Goal: Contribute content: Add original content to the website for others to see

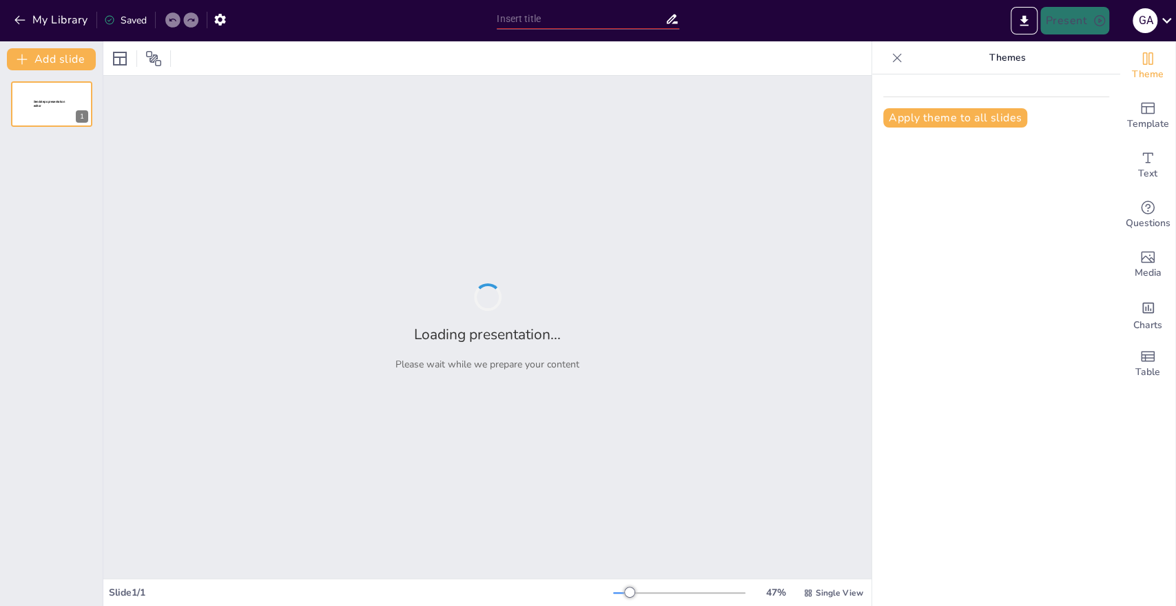
type input "Imported Proceso de Compras - [GEOGRAPHIC_DATA]pptx"
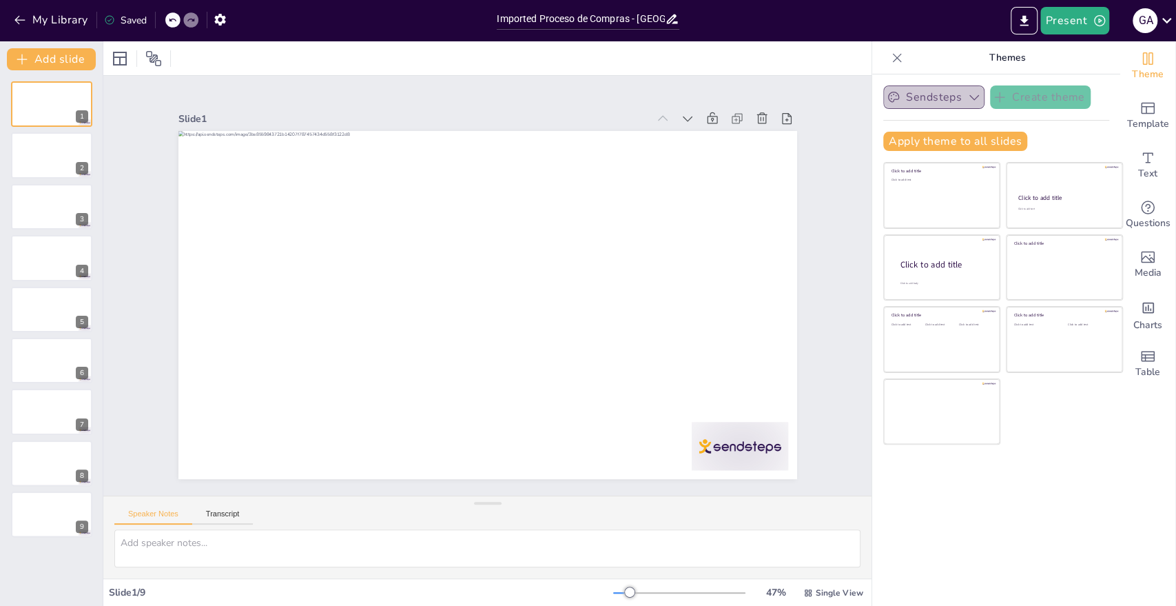
click at [968, 95] on icon "button" at bounding box center [975, 97] width 14 height 14
click at [1053, 23] on button "Present" at bounding box center [1075, 21] width 69 height 28
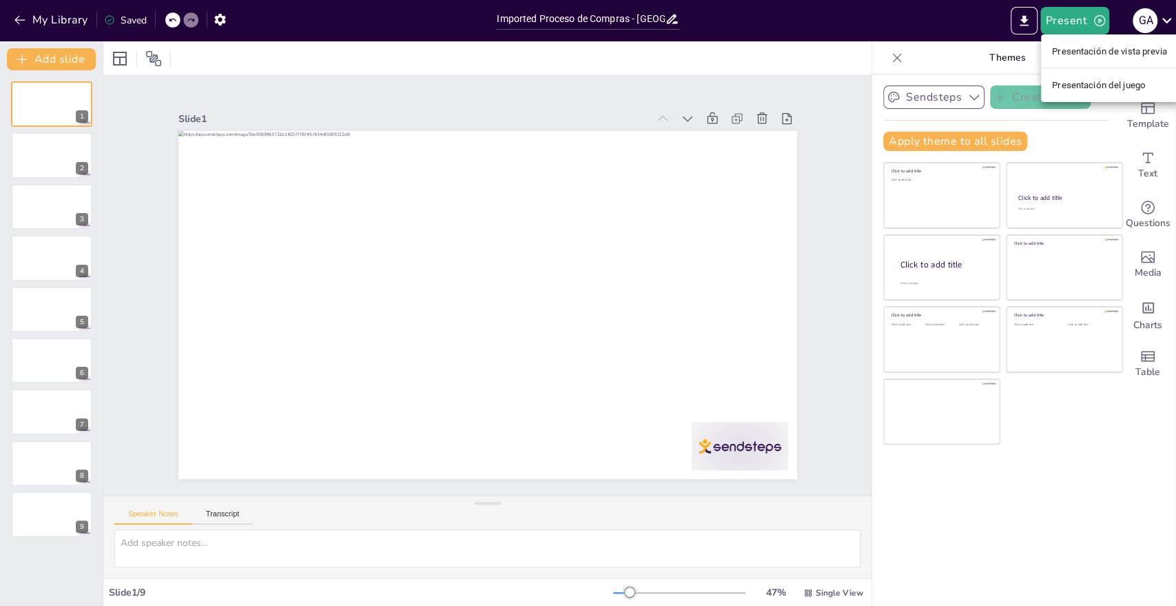
click at [1063, 54] on font "Presentación de vista previa" at bounding box center [1109, 51] width 115 height 10
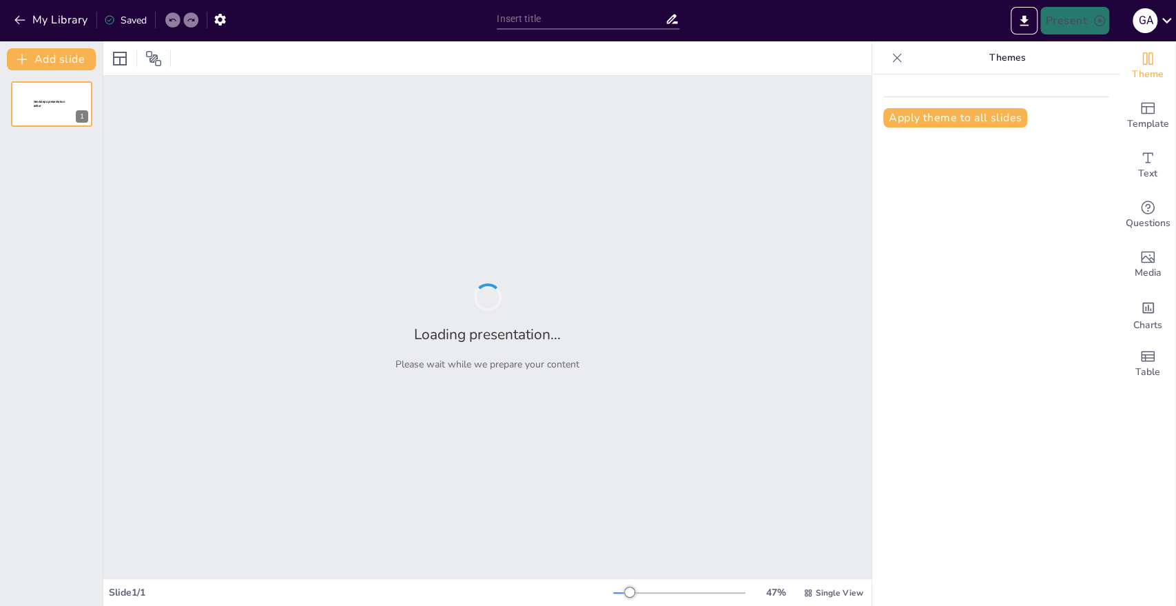
type input "Imported Proceso de Compras - [GEOGRAPHIC_DATA]pptx"
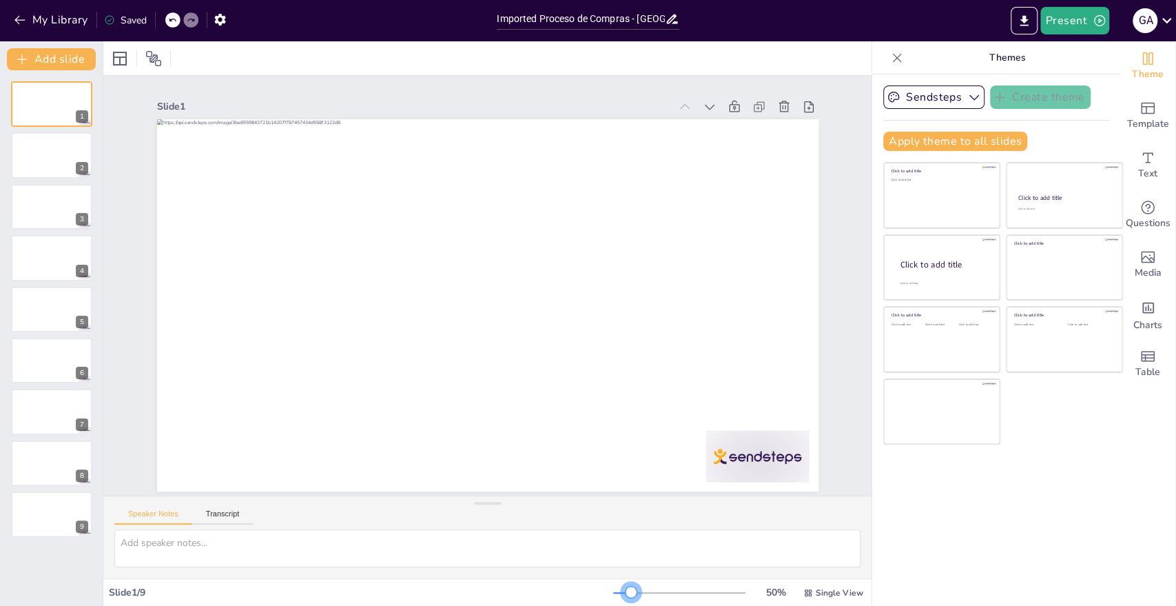
click at [626, 589] on div at bounding box center [631, 592] width 11 height 11
click at [112, 59] on icon at bounding box center [120, 58] width 17 height 17
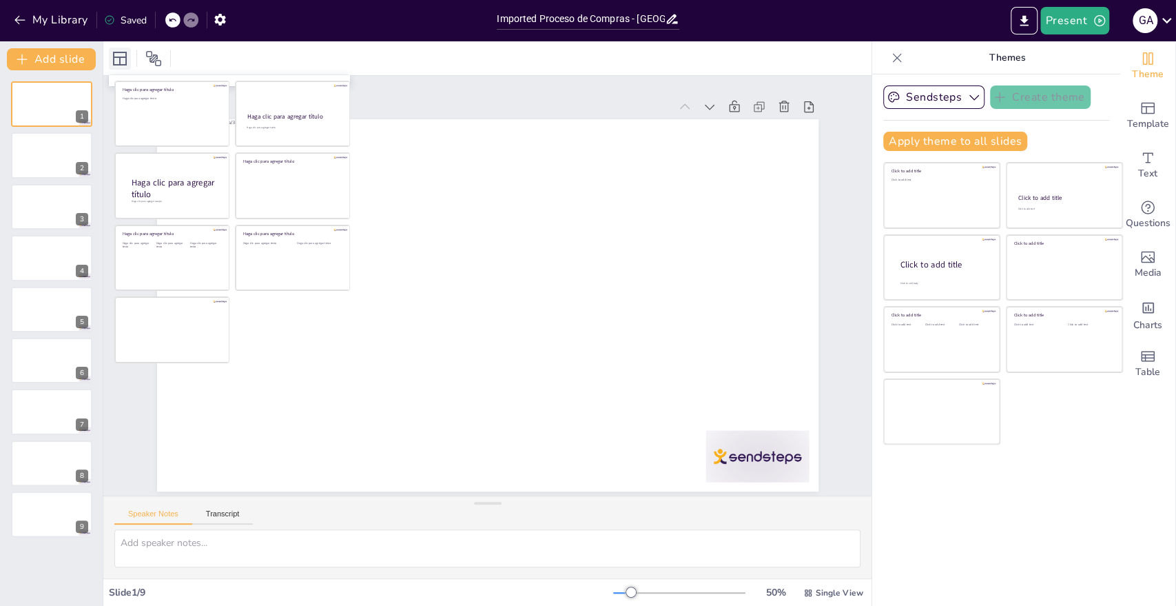
click at [112, 59] on icon at bounding box center [120, 58] width 17 height 17
click at [152, 57] on icon at bounding box center [153, 58] width 15 height 15
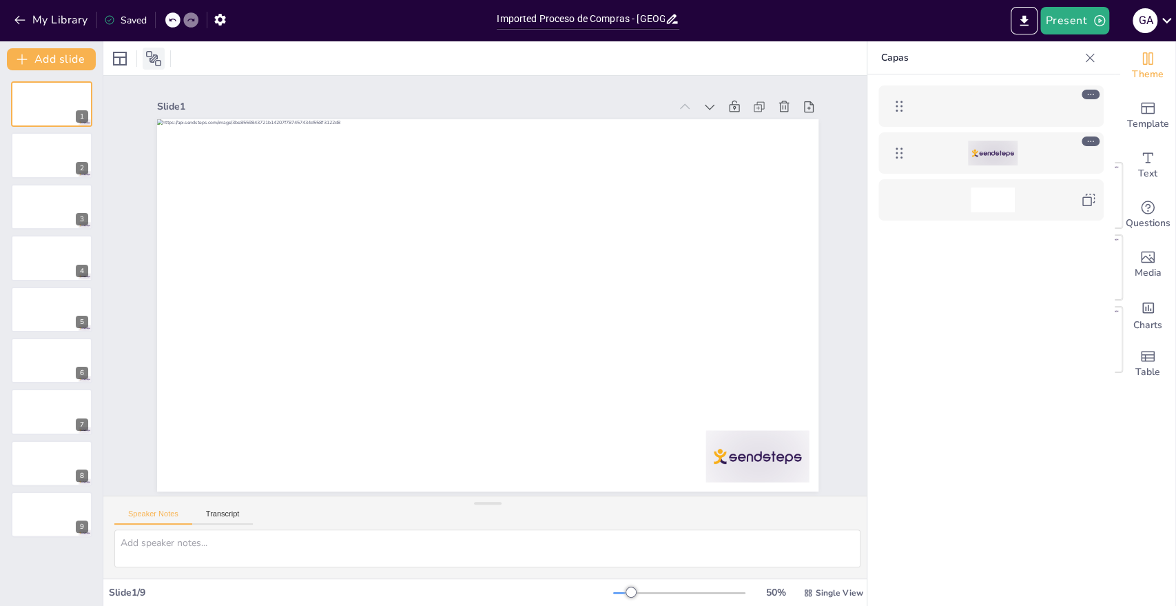
click at [152, 57] on icon at bounding box center [153, 58] width 15 height 15
click at [983, 152] on div at bounding box center [993, 153] width 50 height 25
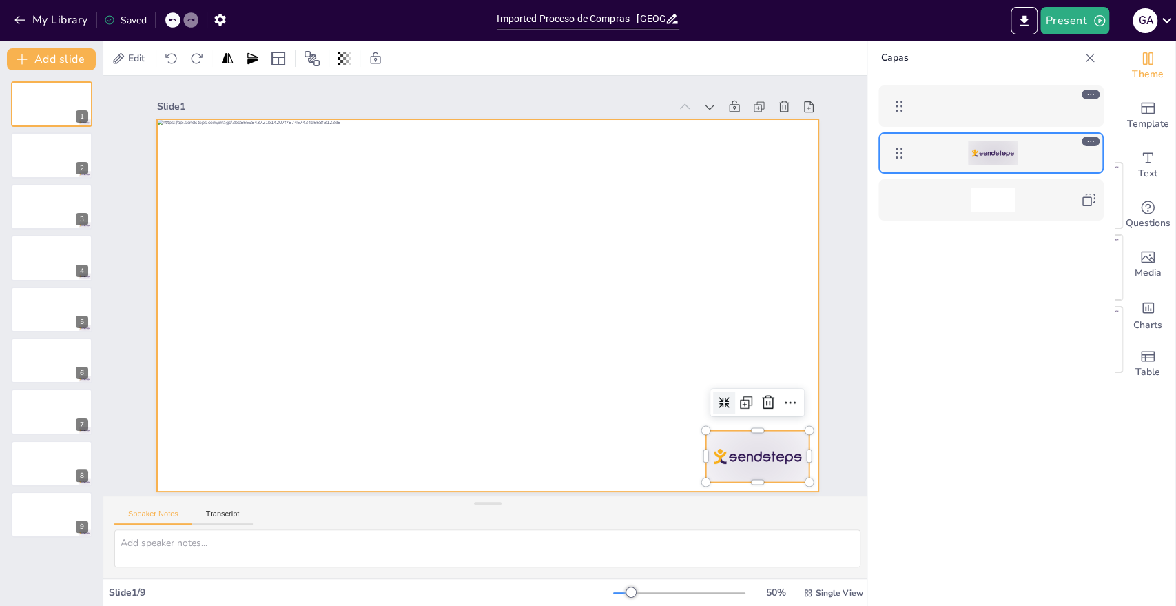
click at [990, 100] on div at bounding box center [993, 106] width 44 height 25
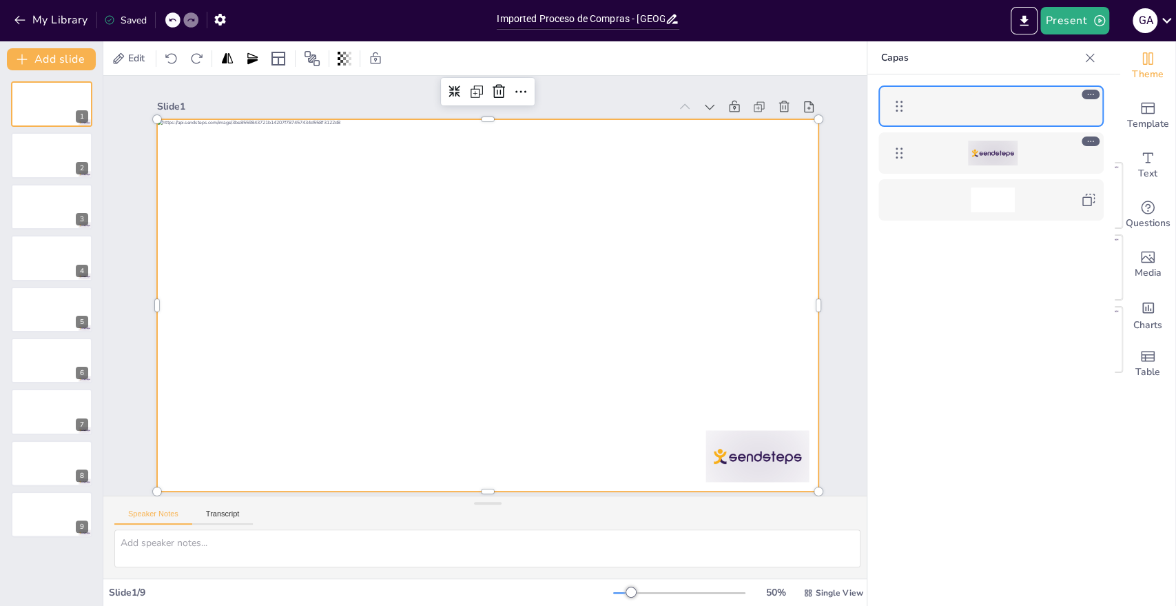
click at [996, 303] on div at bounding box center [991, 360] width 247 height 573
click at [1088, 52] on icon at bounding box center [1090, 58] width 14 height 14
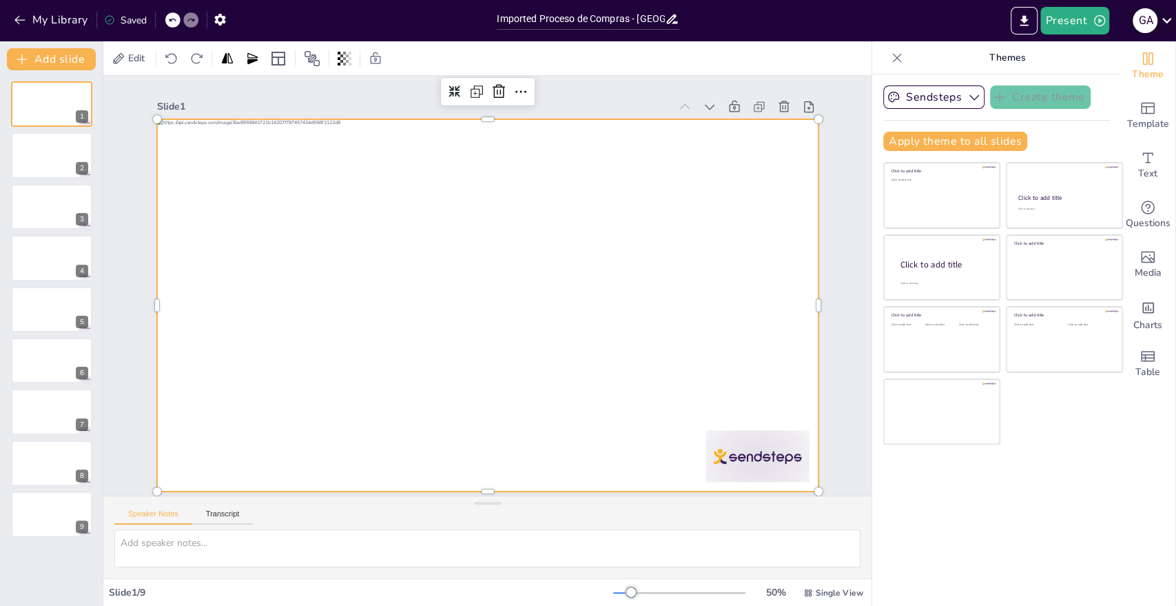
click at [1165, 21] on icon at bounding box center [1168, 21] width 10 height 6
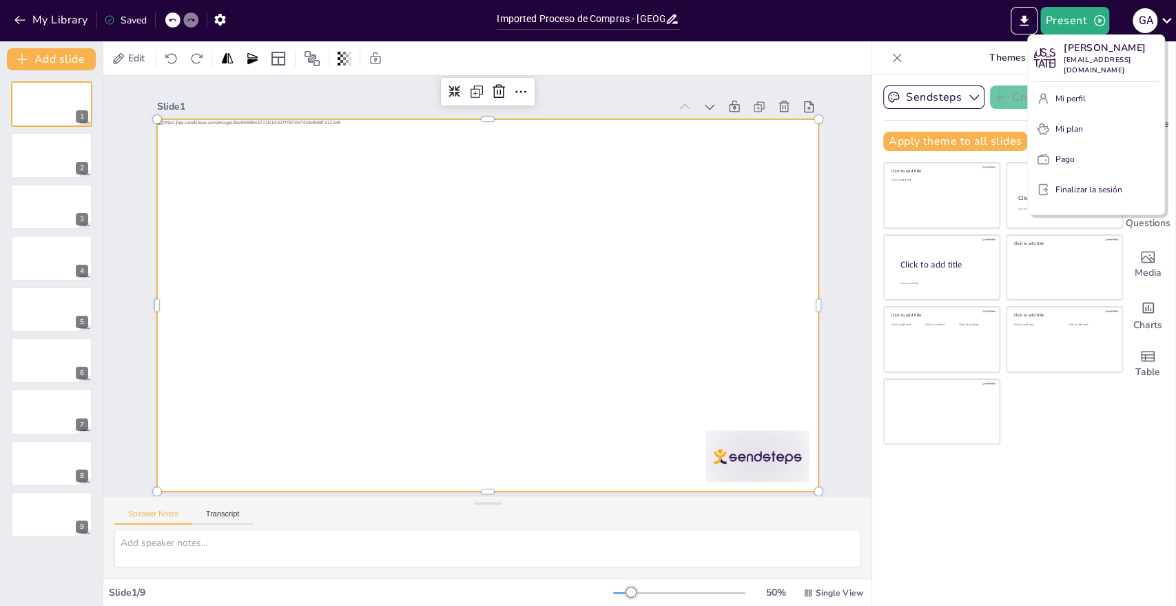
click at [1165, 21] on div at bounding box center [588, 303] width 1176 height 606
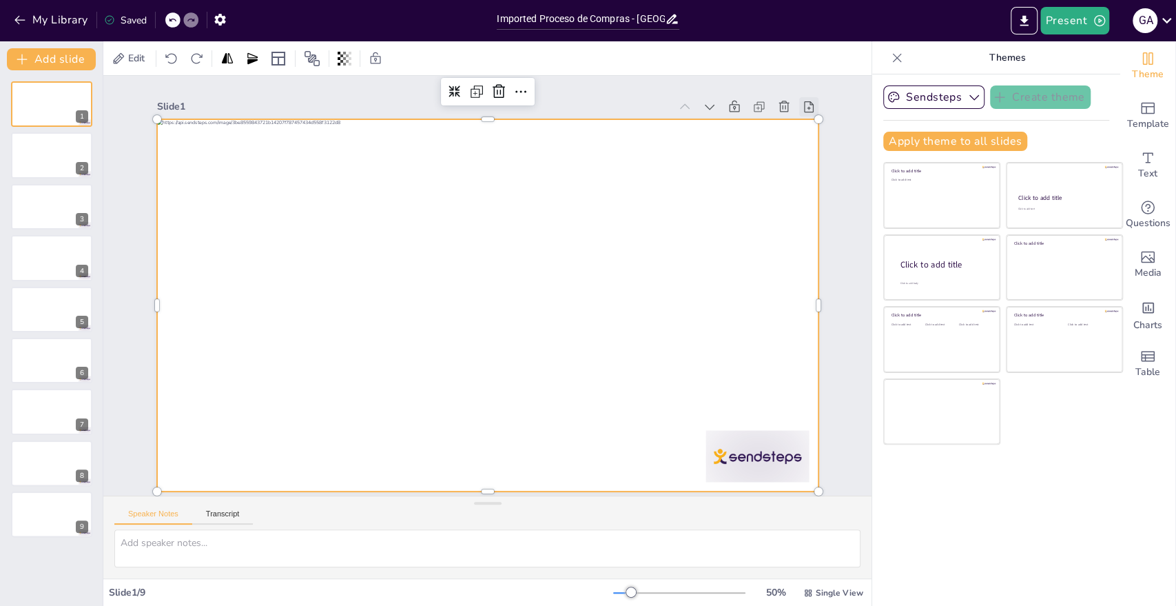
click at [812, 431] on icon at bounding box center [821, 440] width 19 height 19
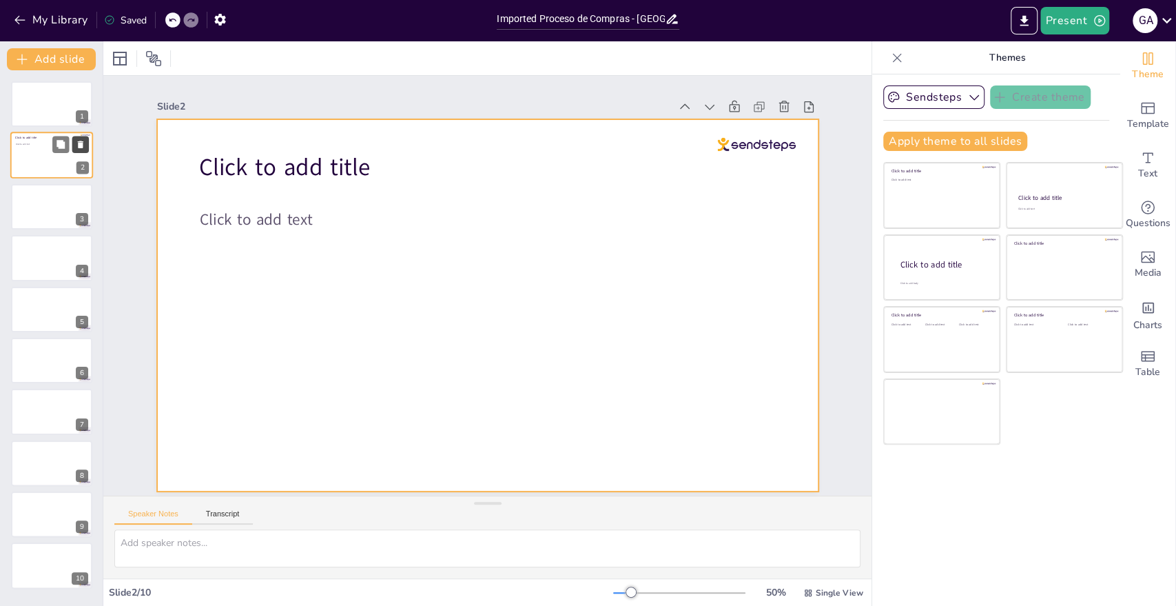
drag, startPoint x: 46, startPoint y: 161, endPoint x: 78, endPoint y: 150, distance: 33.6
click at [78, 150] on button at bounding box center [80, 144] width 17 height 17
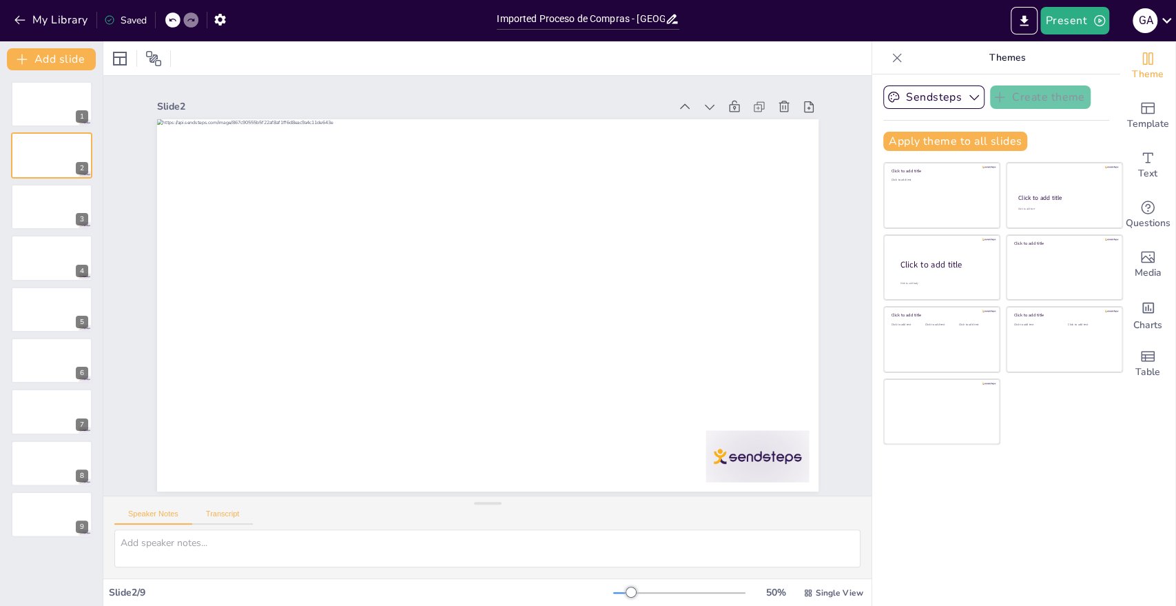
click at [234, 514] on button "Transcript" at bounding box center [222, 516] width 61 height 15
click at [154, 514] on button "Speaker Notes" at bounding box center [153, 516] width 78 height 15
click at [63, 300] on icon at bounding box center [61, 298] width 8 height 8
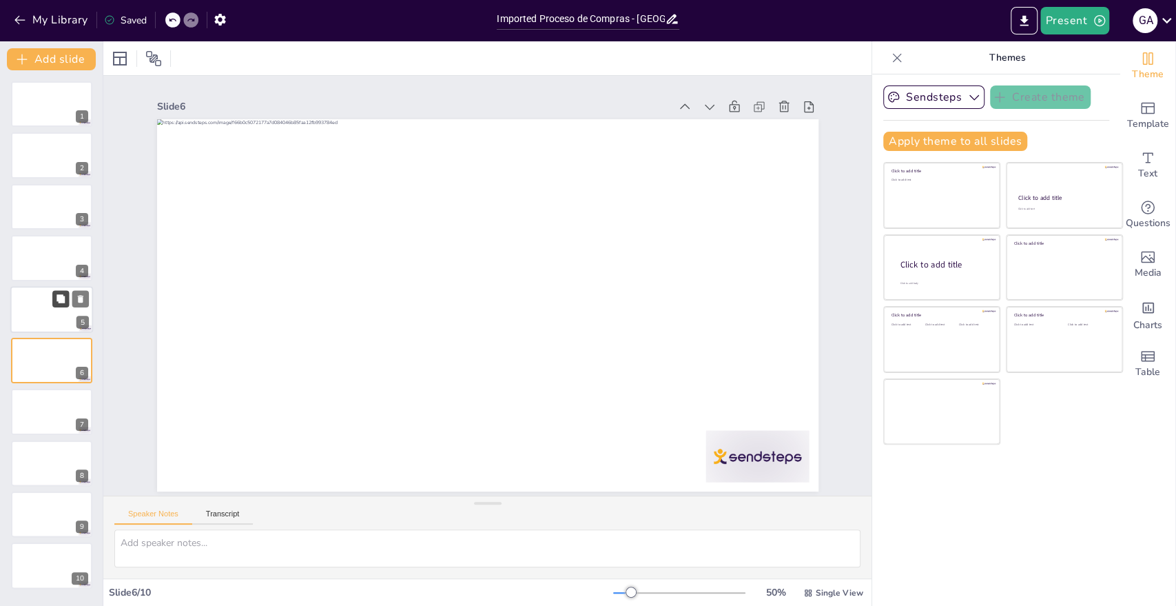
scroll to position [3, 0]
click at [61, 164] on div at bounding box center [51, 155] width 83 height 47
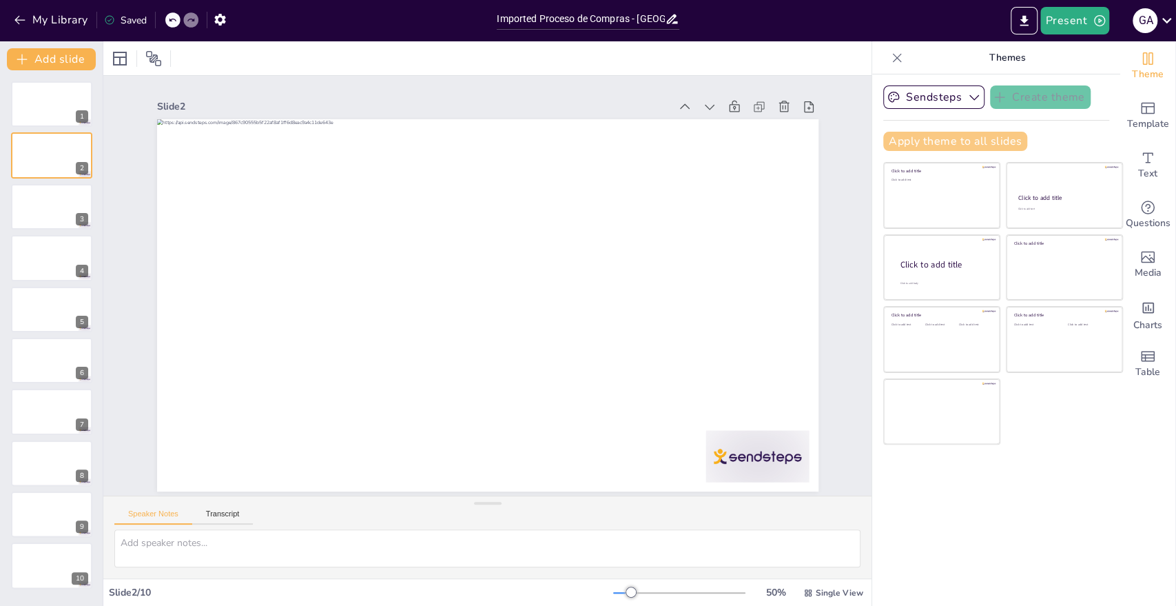
click at [988, 141] on button "Apply theme to all slides" at bounding box center [956, 141] width 144 height 19
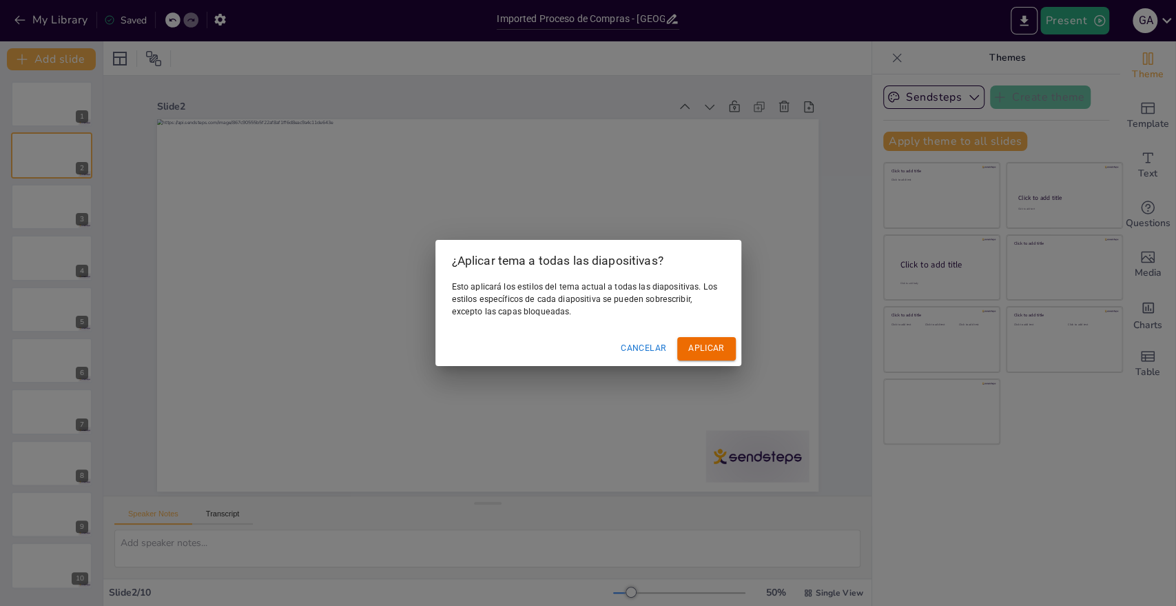
click at [697, 346] on font "Aplicar" at bounding box center [707, 348] width 36 height 10
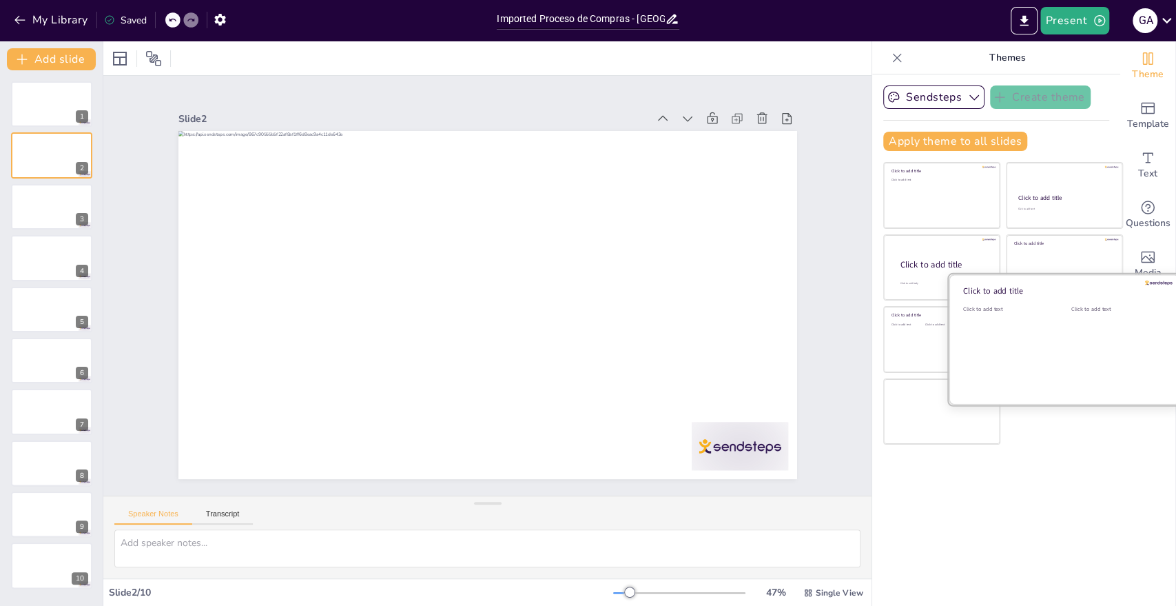
click at [1028, 347] on div "Click to add text" at bounding box center [1008, 347] width 88 height 85
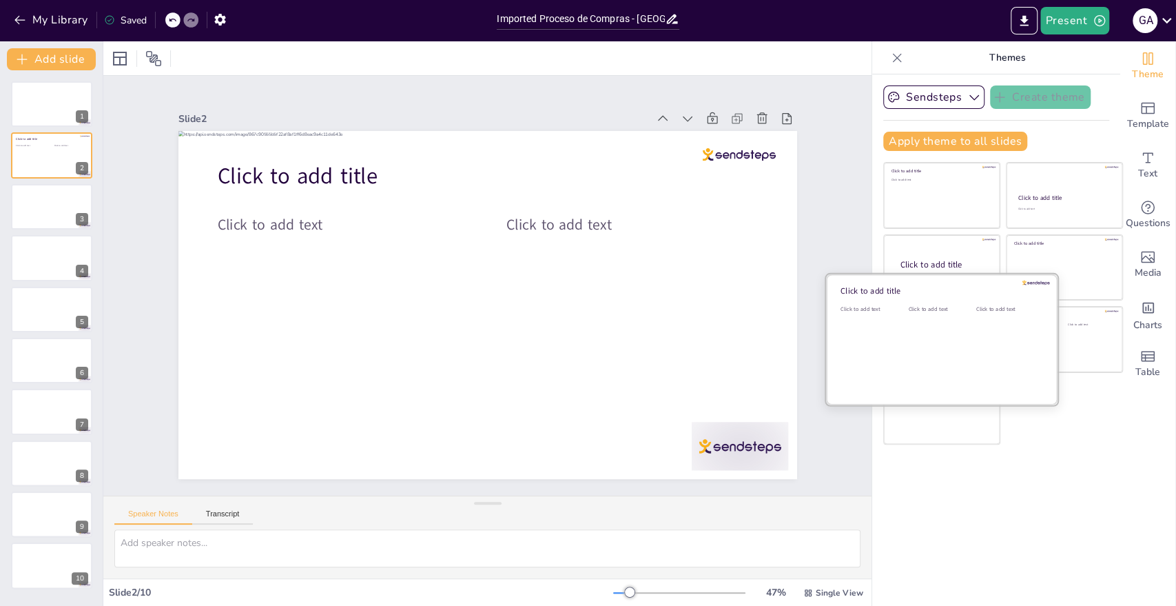
click at [913, 341] on div "Click to add text" at bounding box center [939, 347] width 62 height 85
click at [910, 404] on div "Click to add title Click to add text Click to add text Click to add text" at bounding box center [942, 339] width 234 height 133
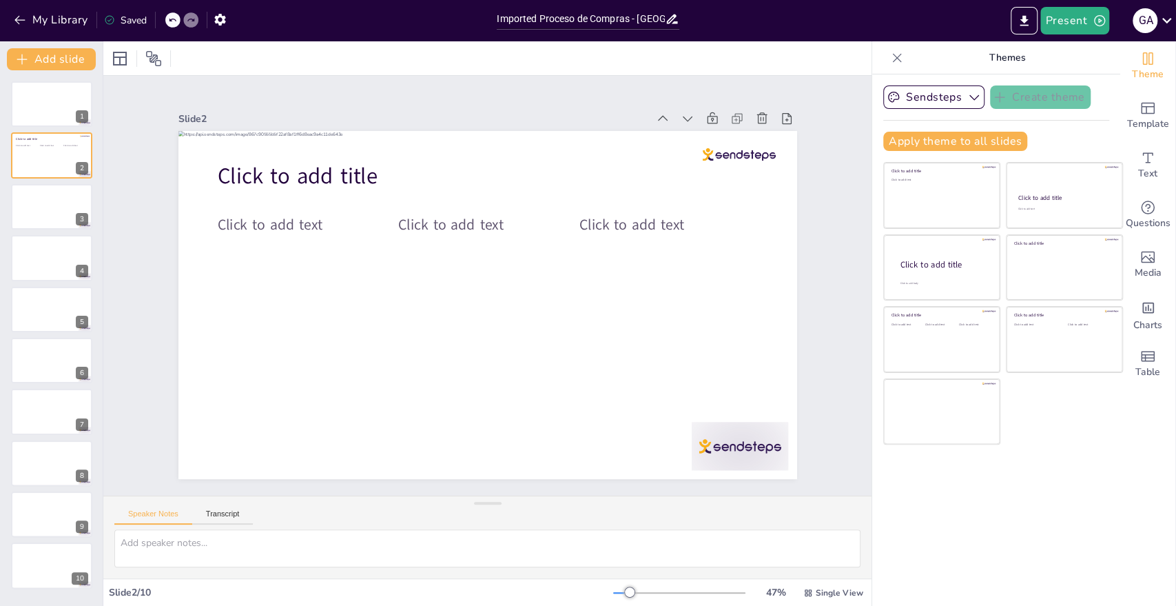
click at [992, 478] on div "Sendsteps Create theme Apply theme to all slides Click to add title Click to ad…" at bounding box center [997, 339] width 248 height 531
click at [21, 28] on button "My Library" at bounding box center [51, 20] width 83 height 22
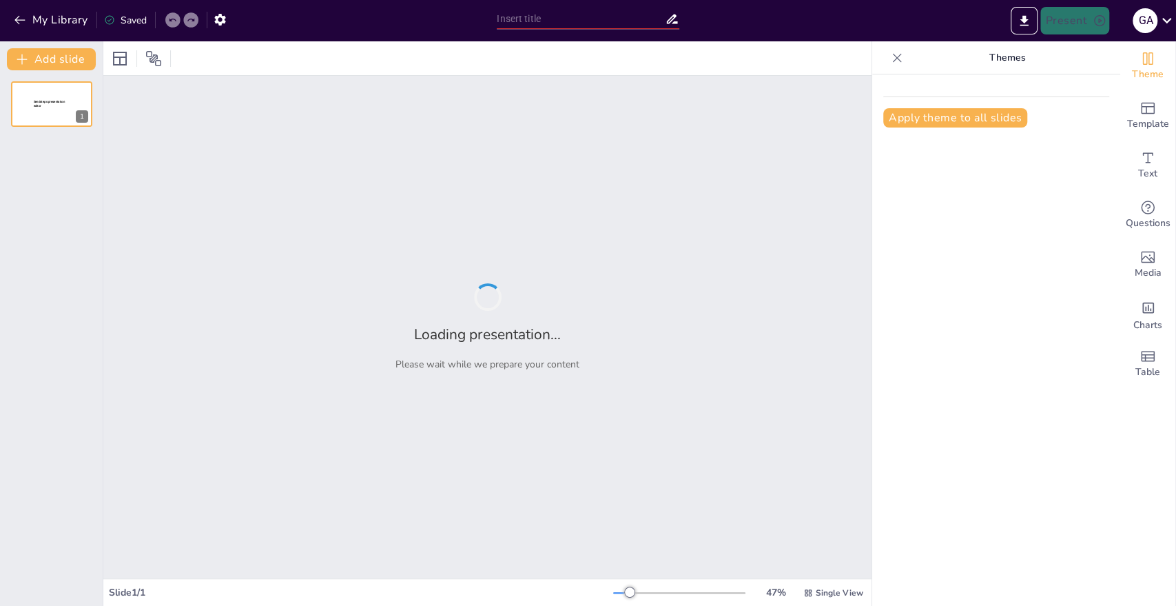
type input "Estructura y Funcionamiento del Equipo de Compras en Perú: Un Análisis Detallado"
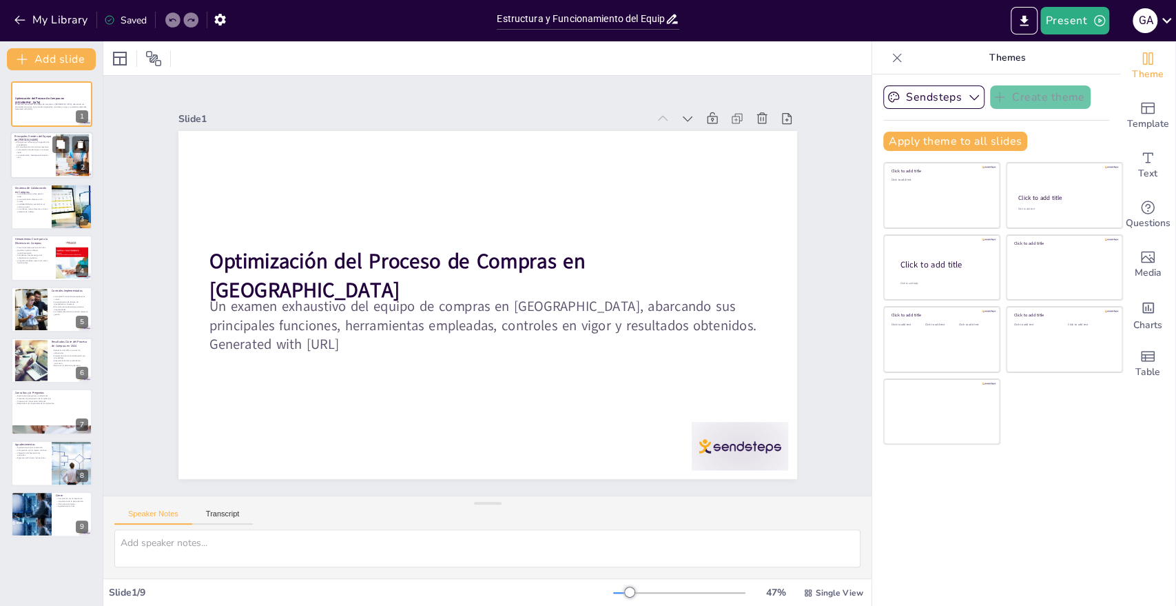
click at [36, 150] on p "La evaluación de ofertas es un proceso clave." at bounding box center [32, 151] width 37 height 5
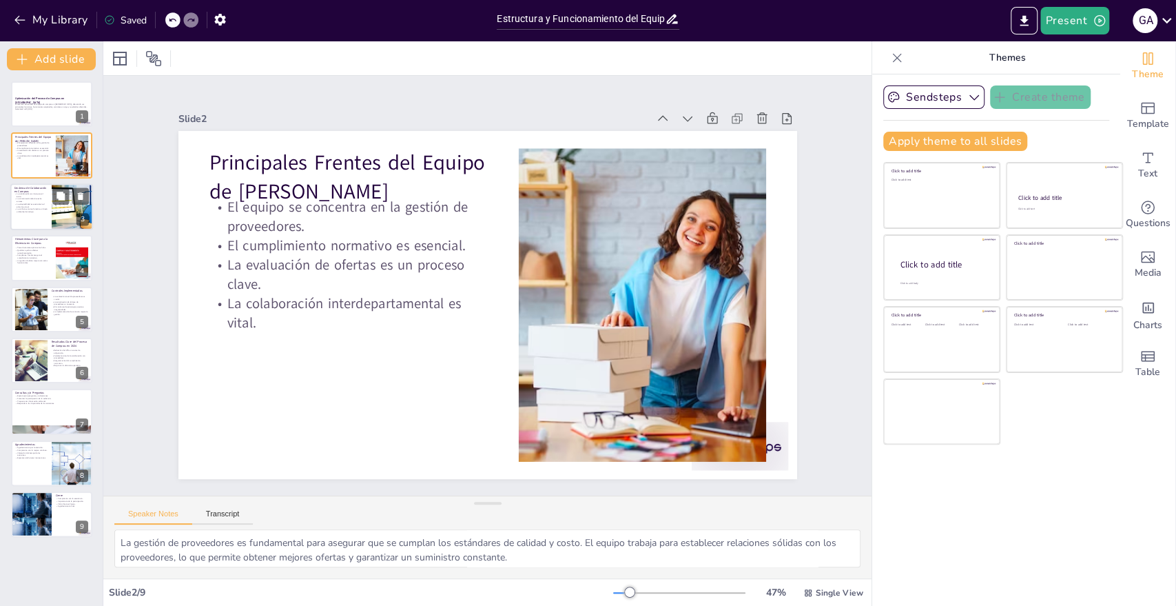
click at [42, 187] on p "Dinámica de Colaboración en Compras" at bounding box center [30, 189] width 33 height 8
type textarea "La colaboración entre analistas y coordinadores permite que cada miembro del eq…"
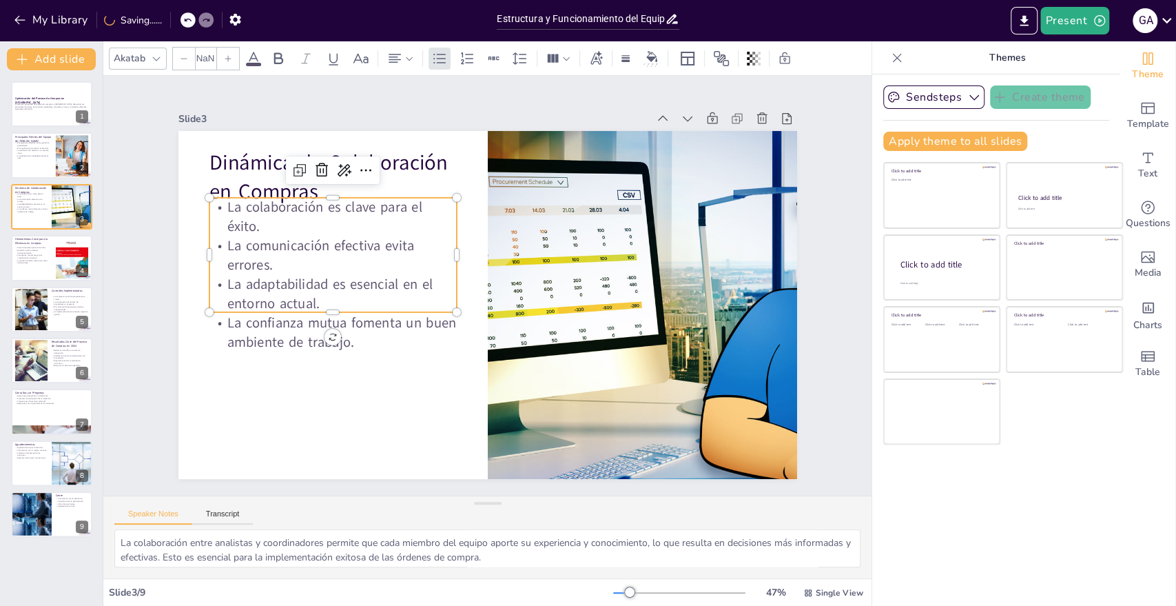
type input "32"
click at [366, 280] on p "La adaptabilidad es esencial en el entorno actual." at bounding box center [333, 278] width 250 height 64
click at [330, 325] on p "La confianza mutua fomenta un buen ambiente de trabajo." at bounding box center [329, 316] width 250 height 64
click at [356, 317] on p "La confianza mutua fomenta un buen ambiente de trabajo." at bounding box center [326, 282] width 247 height 113
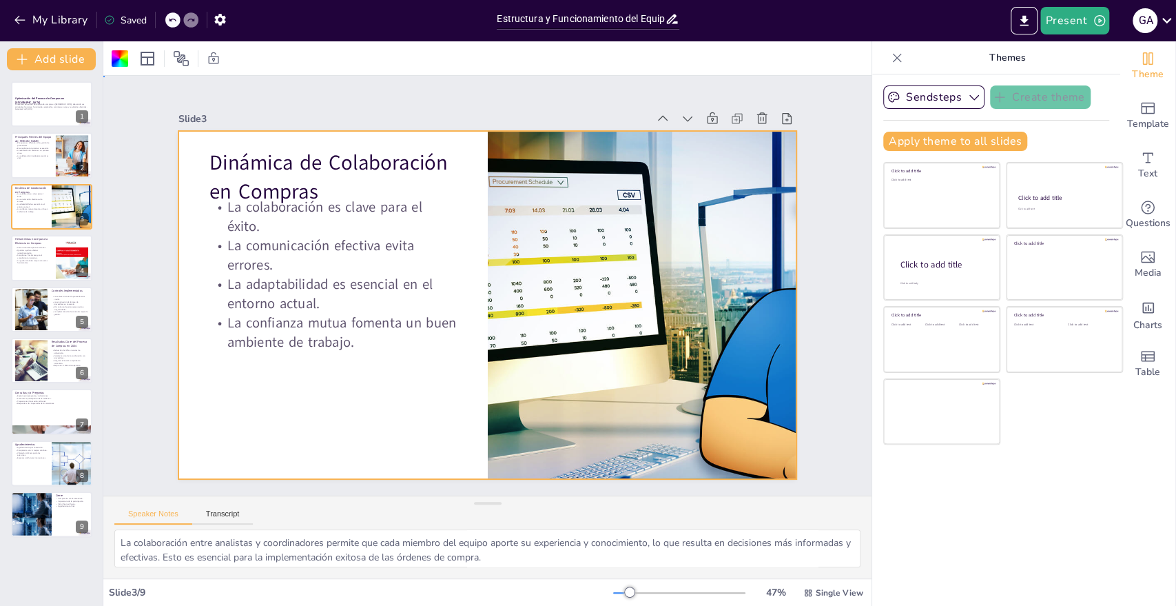
click at [358, 314] on p "La confianza mutua fomenta un buen ambiente de trabajo." at bounding box center [329, 316] width 250 height 64
click at [339, 230] on p "La comunicación efectiva evita errores." at bounding box center [337, 239] width 250 height 64
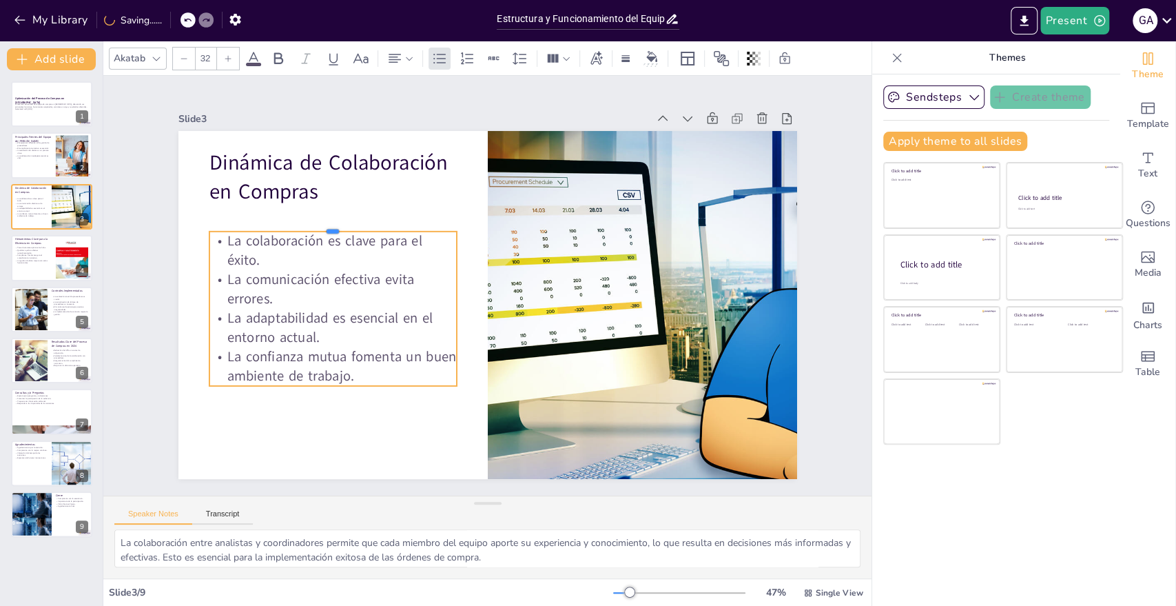
drag, startPoint x: 347, startPoint y: 189, endPoint x: 347, endPoint y: 223, distance: 33.8
click at [347, 223] on div at bounding box center [339, 210] width 247 height 37
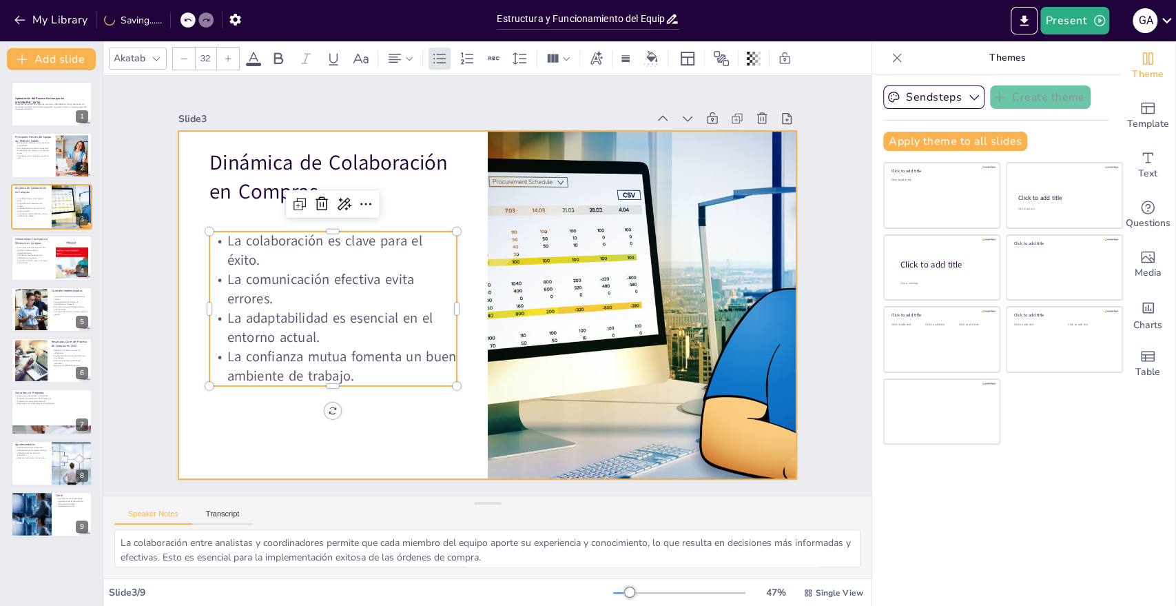
click at [419, 401] on div at bounding box center [485, 304] width 651 height 411
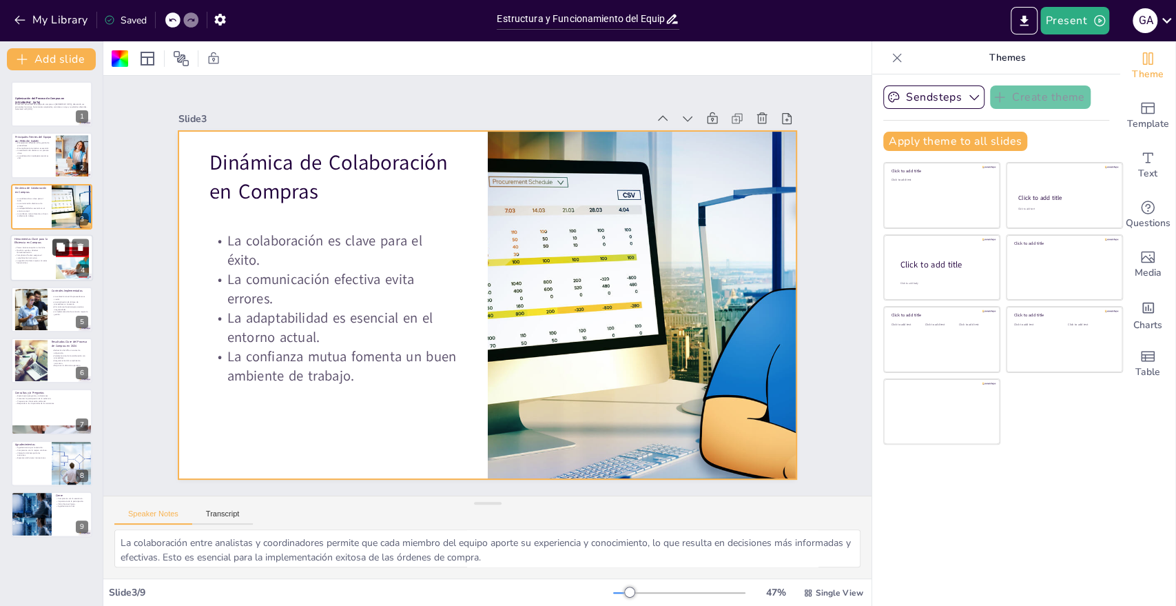
click at [52, 247] on div at bounding box center [70, 247] width 37 height 17
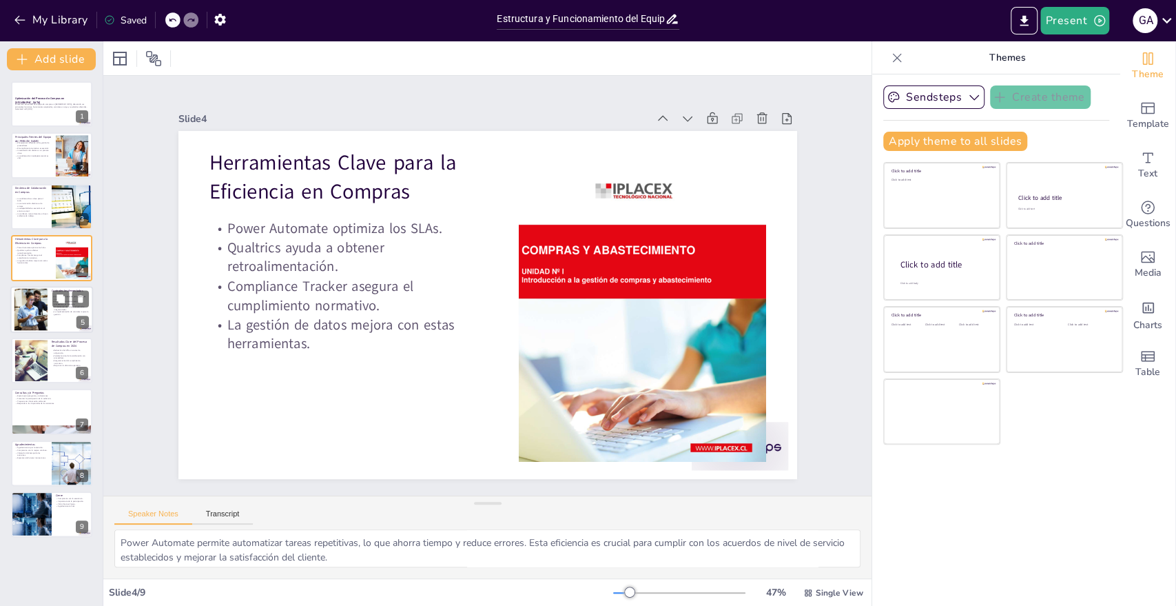
click at [48, 318] on div at bounding box center [51, 309] width 83 height 47
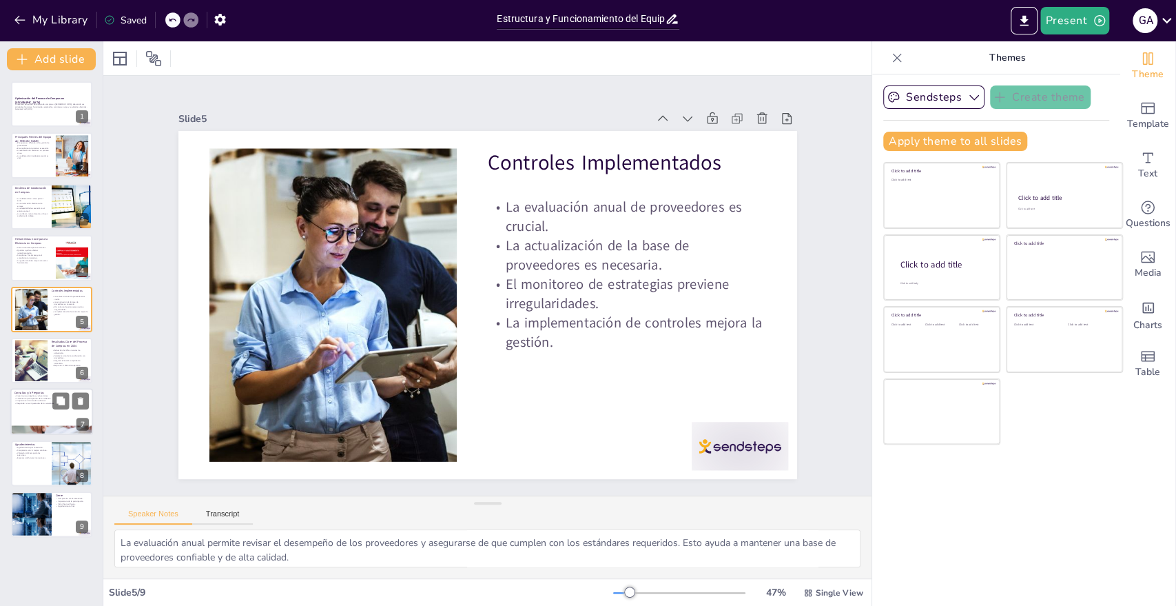
click at [45, 391] on p "Consultas y/o Preguntas" at bounding box center [51, 393] width 74 height 4
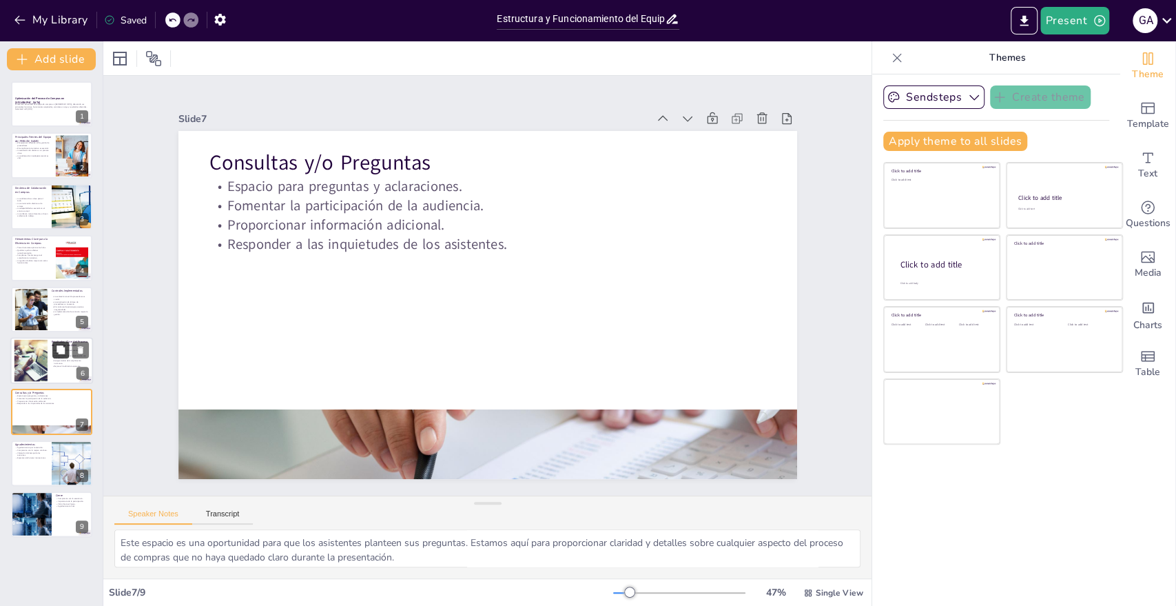
click at [54, 351] on button at bounding box center [60, 349] width 17 height 17
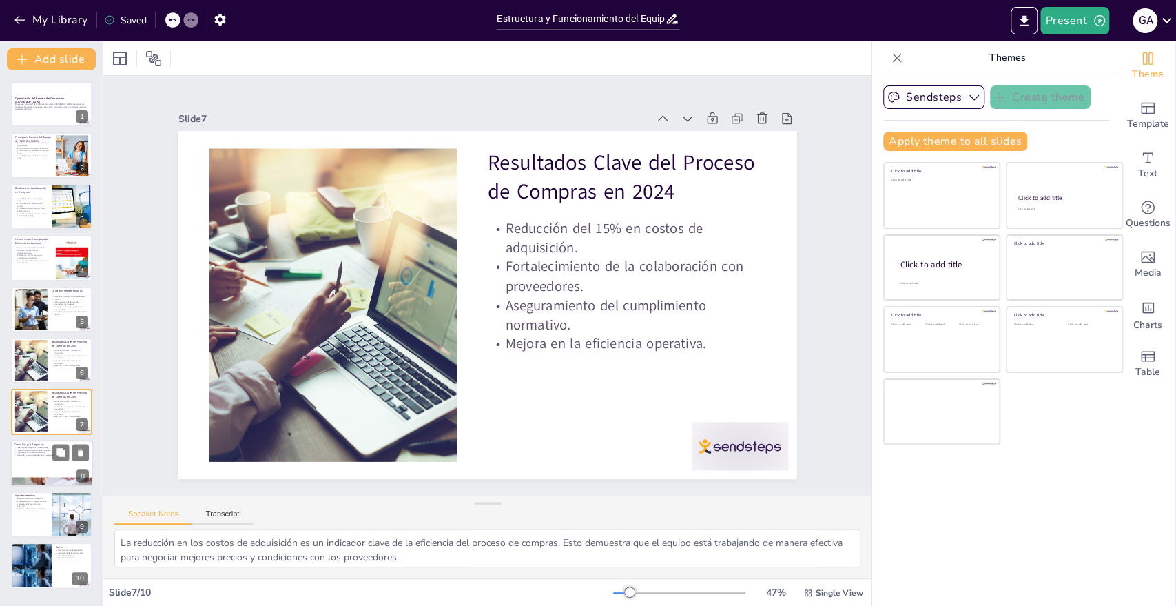
click at [48, 464] on div at bounding box center [51, 463] width 83 height 47
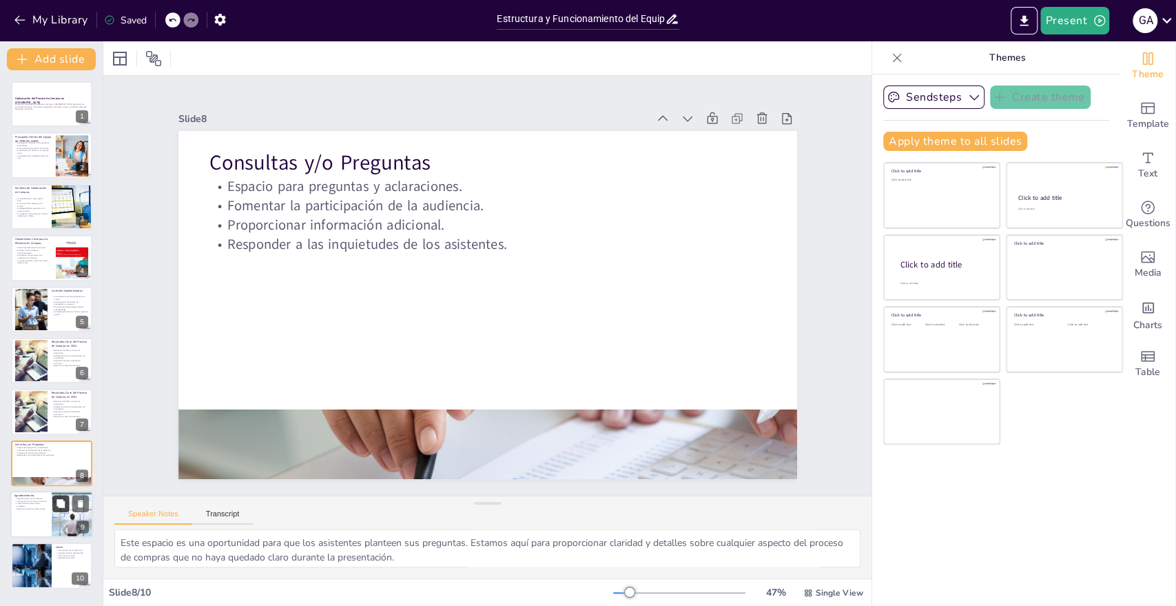
click at [63, 511] on button at bounding box center [60, 503] width 17 height 17
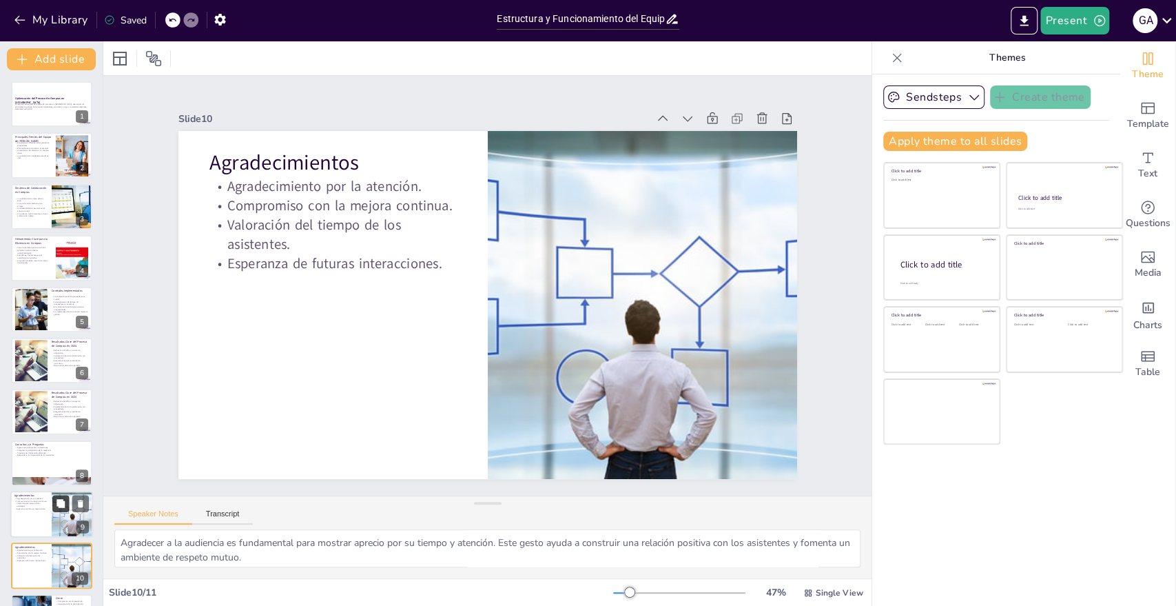
scroll to position [44, 0]
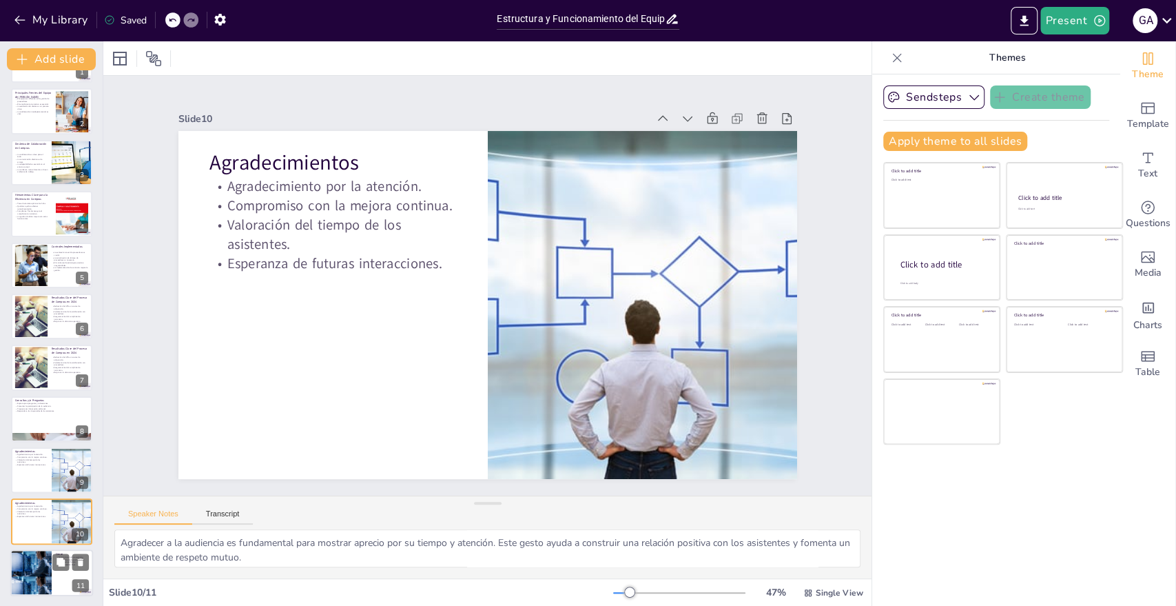
click at [41, 565] on div at bounding box center [30, 572] width 41 height 55
type textarea "El compromiso con la excelencia es fundamental para cualquier equipo que busque…"
